Goal: Task Accomplishment & Management: Use online tool/utility

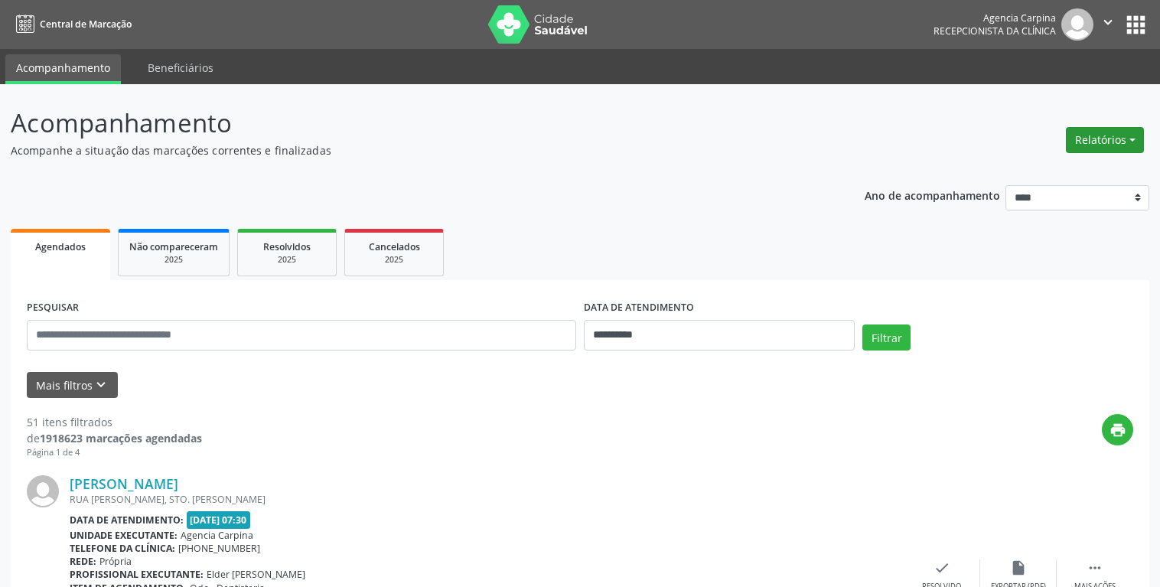
click at [1084, 149] on button "Relatórios" at bounding box center [1105, 140] width 78 height 26
click at [1062, 173] on link "Agendamentos" at bounding box center [1063, 172] width 165 height 21
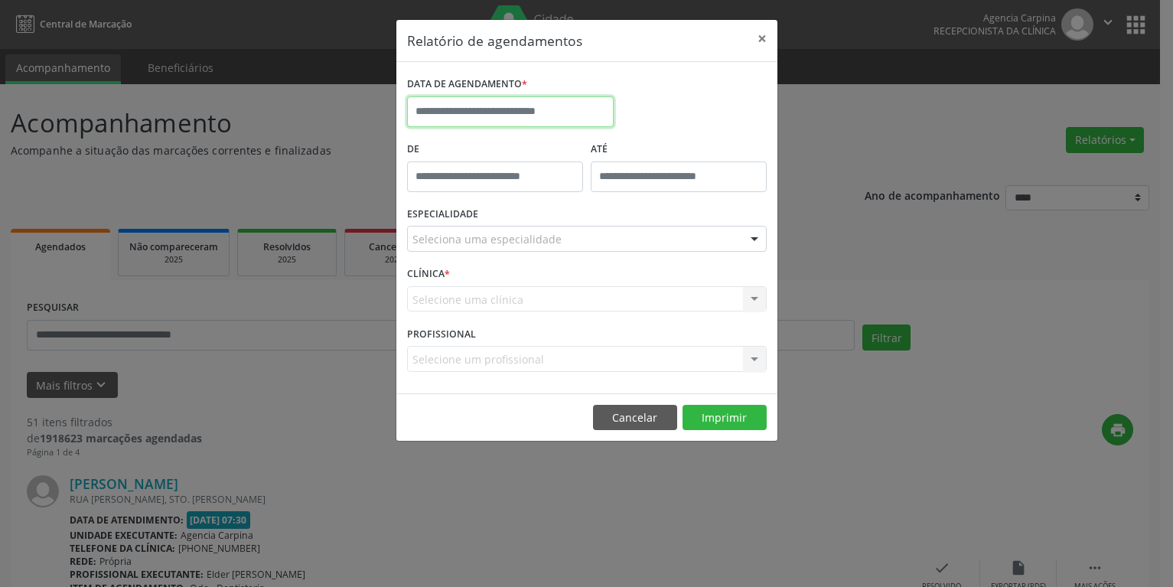
click at [502, 113] on input "text" at bounding box center [510, 111] width 207 height 31
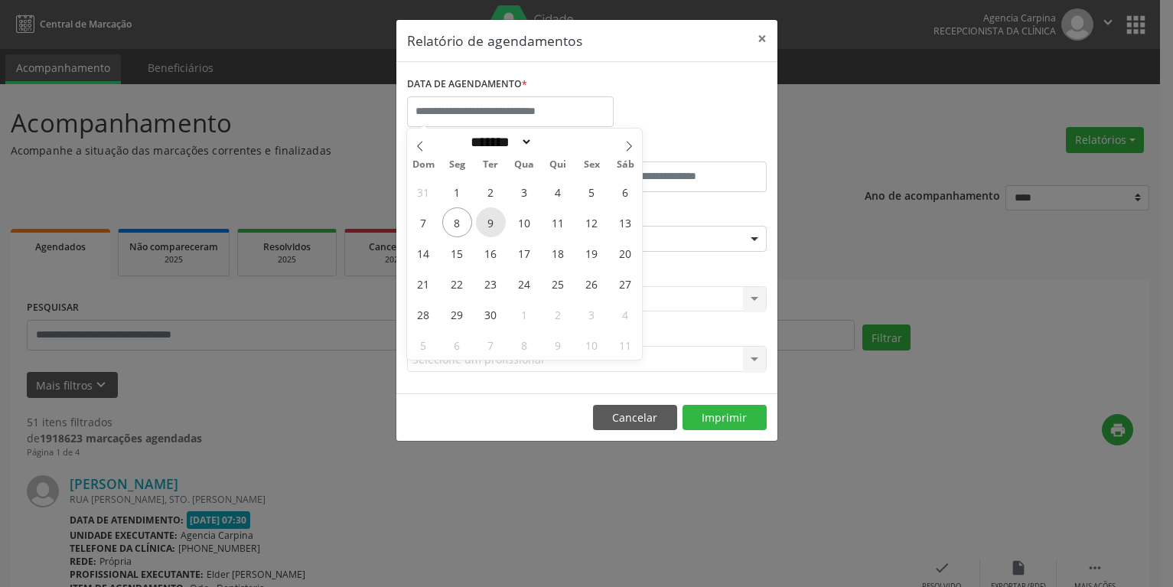
click at [480, 217] on span "9" at bounding box center [491, 222] width 30 height 30
type input "**********"
click at [480, 217] on span "9" at bounding box center [491, 222] width 30 height 30
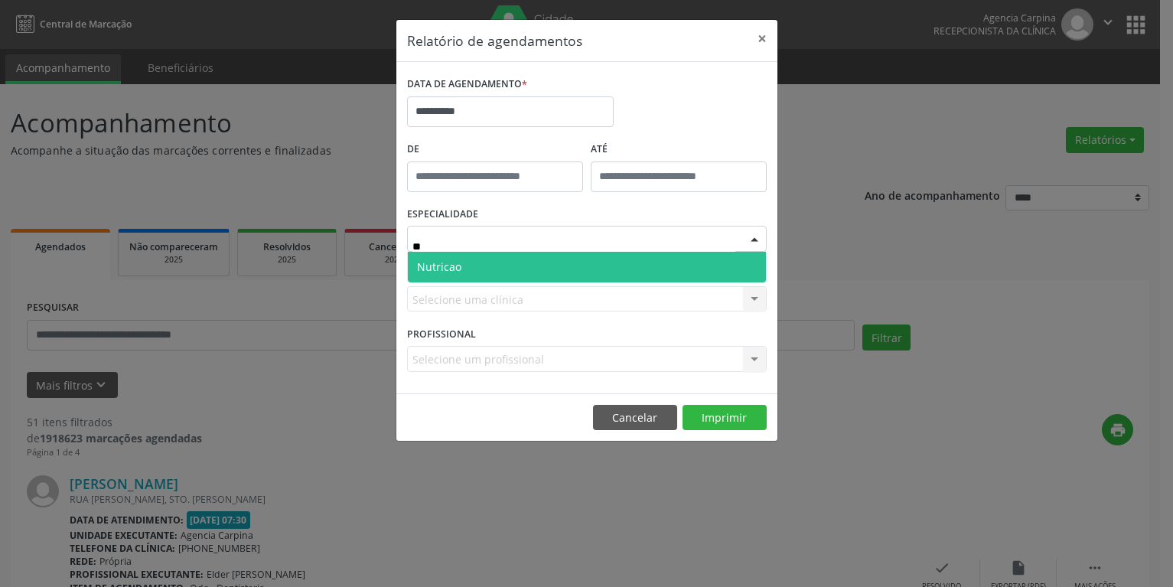
type input "***"
drag, startPoint x: 472, startPoint y: 269, endPoint x: 494, endPoint y: 266, distance: 22.5
click at [491, 266] on span "Nutricao" at bounding box center [587, 267] width 358 height 31
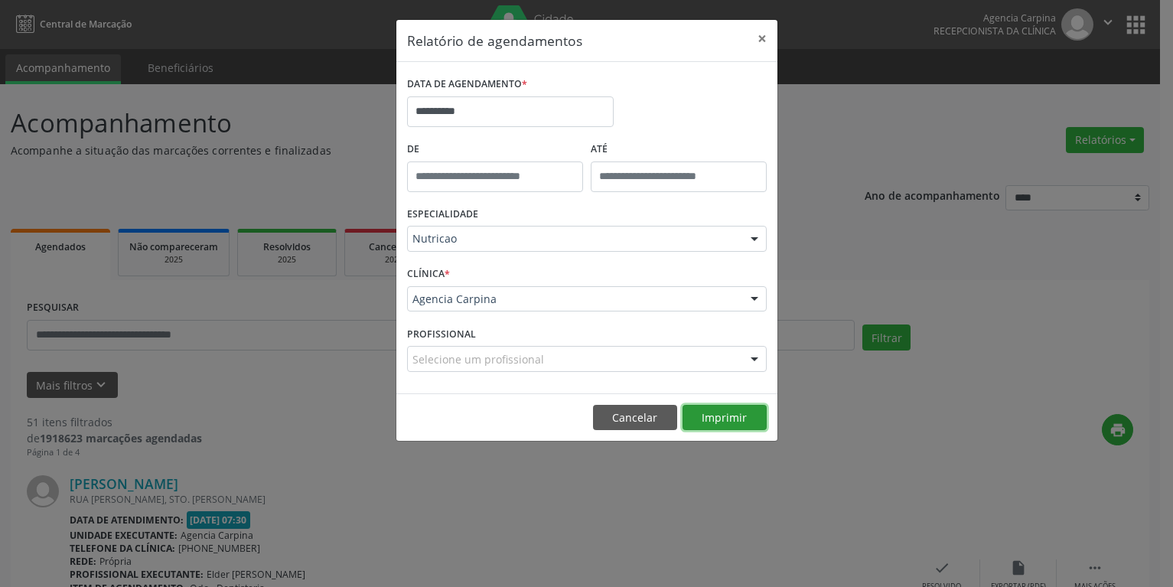
click at [765, 425] on button "Imprimir" at bounding box center [725, 418] width 84 height 26
click at [766, 38] on button "×" at bounding box center [762, 39] width 31 height 38
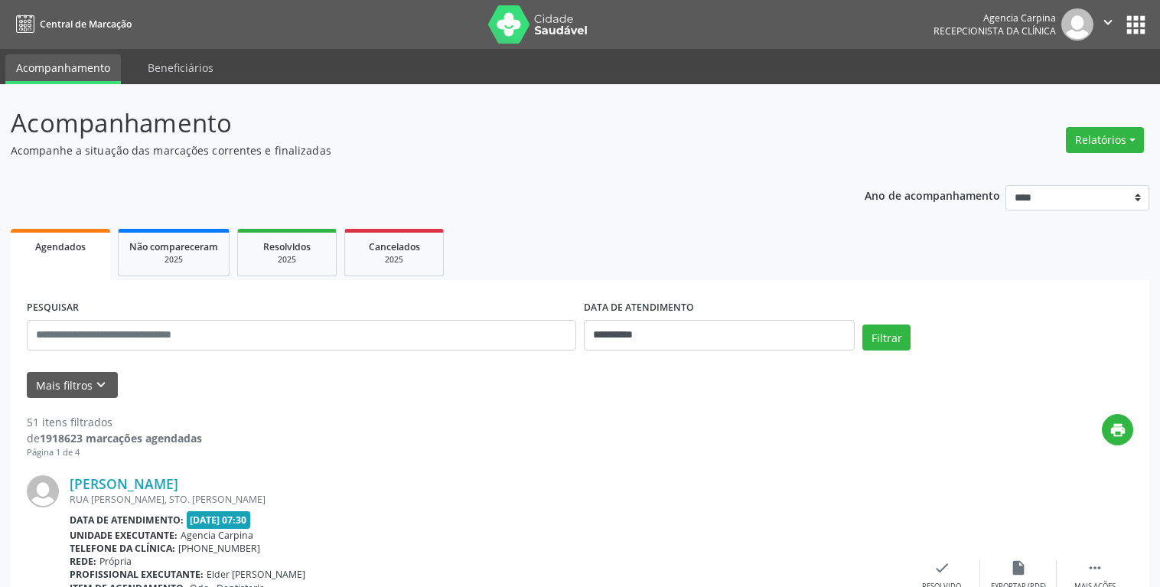
click at [474, 532] on div "Unidade executante: Agencia Carpina" at bounding box center [487, 535] width 834 height 13
